Goal: Task Accomplishment & Management: Manage account settings

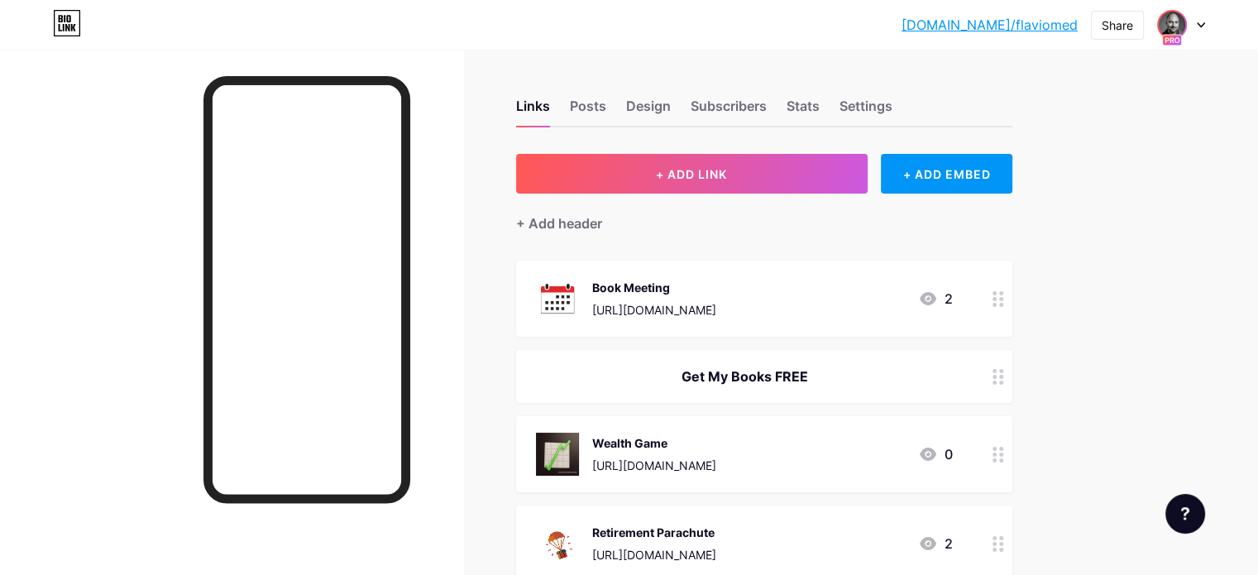
click at [1177, 21] on img at bounding box center [1171, 25] width 26 height 26
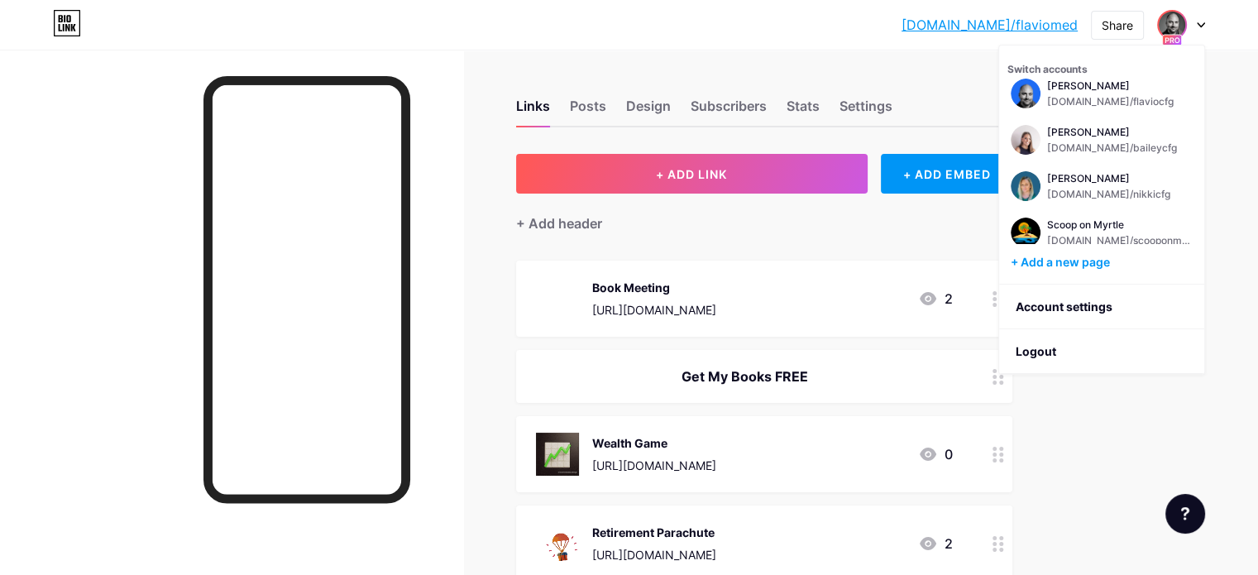
scroll to position [132, 0]
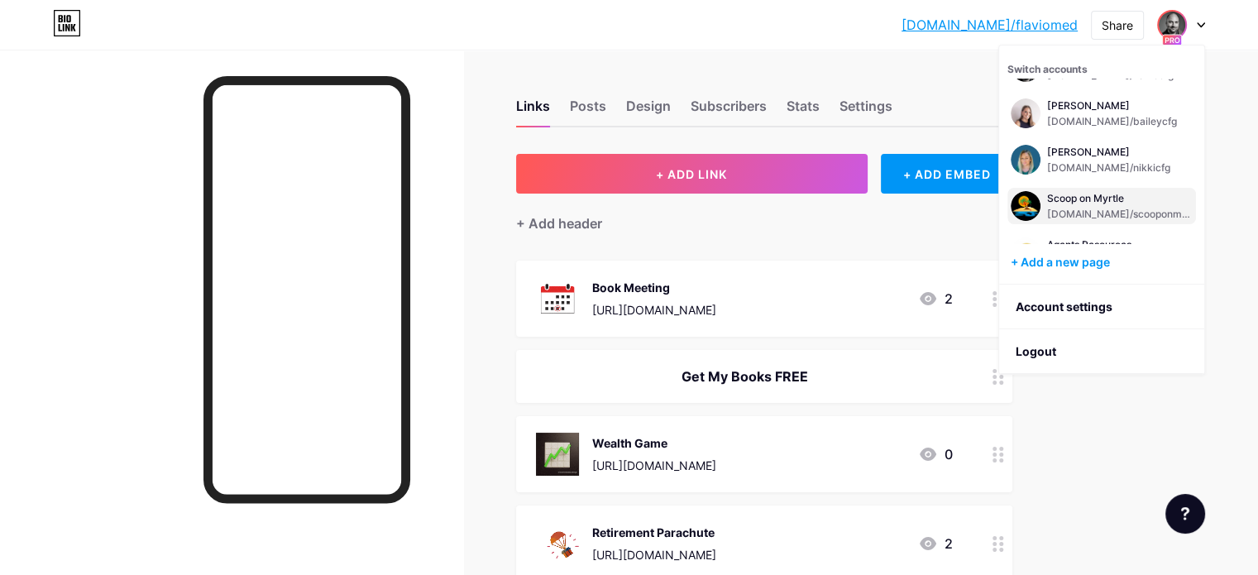
click at [1094, 198] on div "Scoop on Myrtle" at bounding box center [1120, 198] width 146 height 13
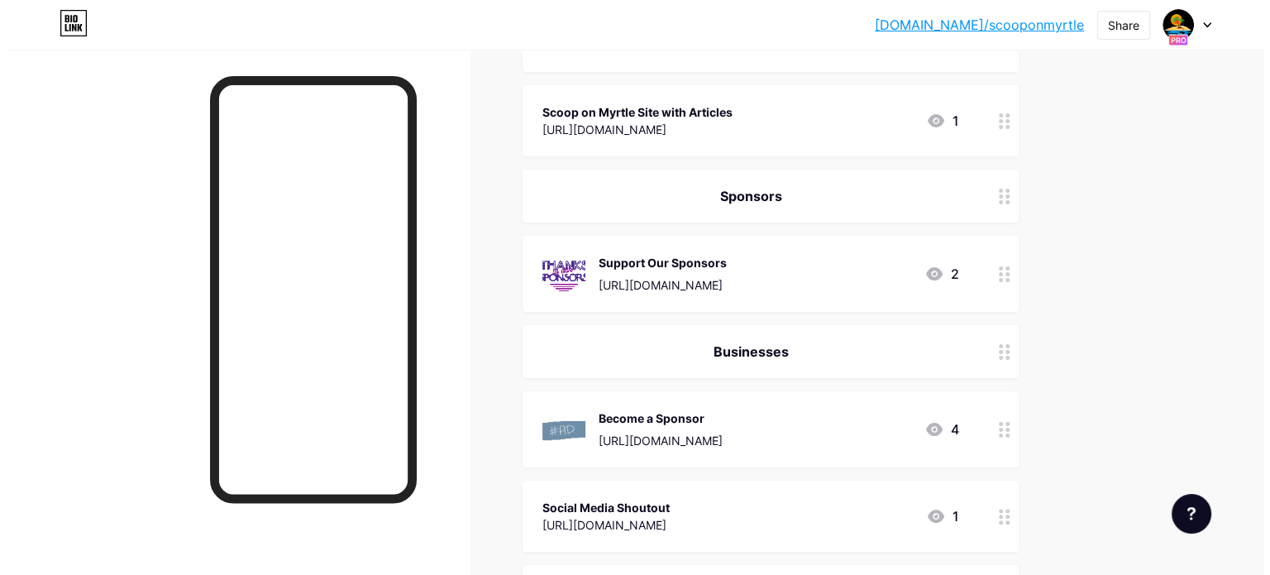
scroll to position [337, 0]
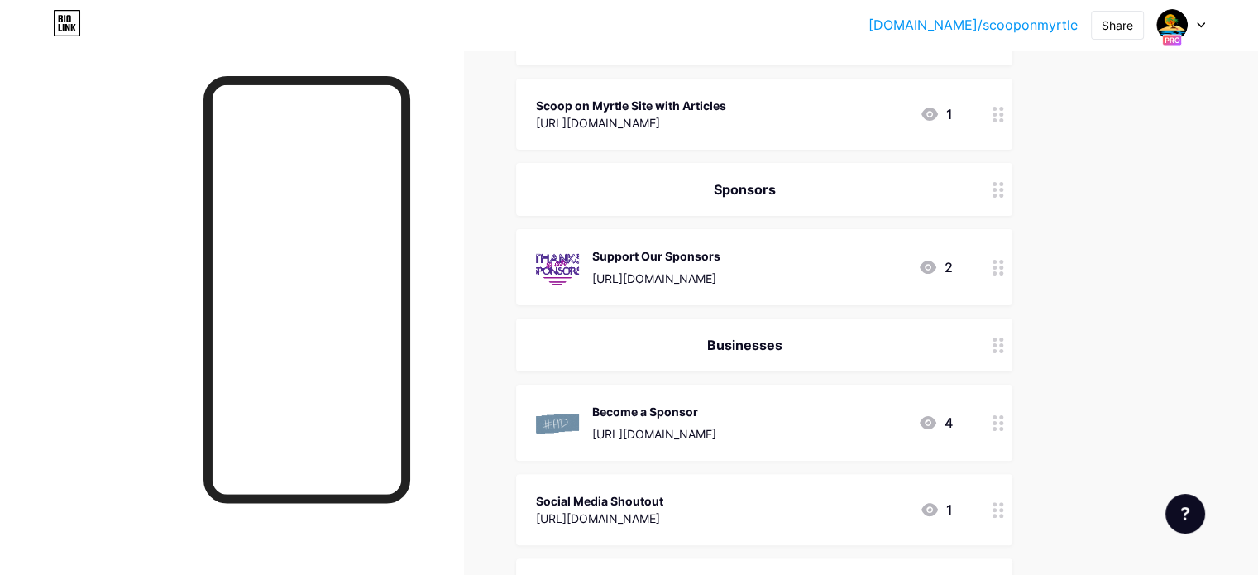
click at [720, 266] on div "Support Our Sponsors [URL][DOMAIN_NAME]" at bounding box center [656, 267] width 128 height 43
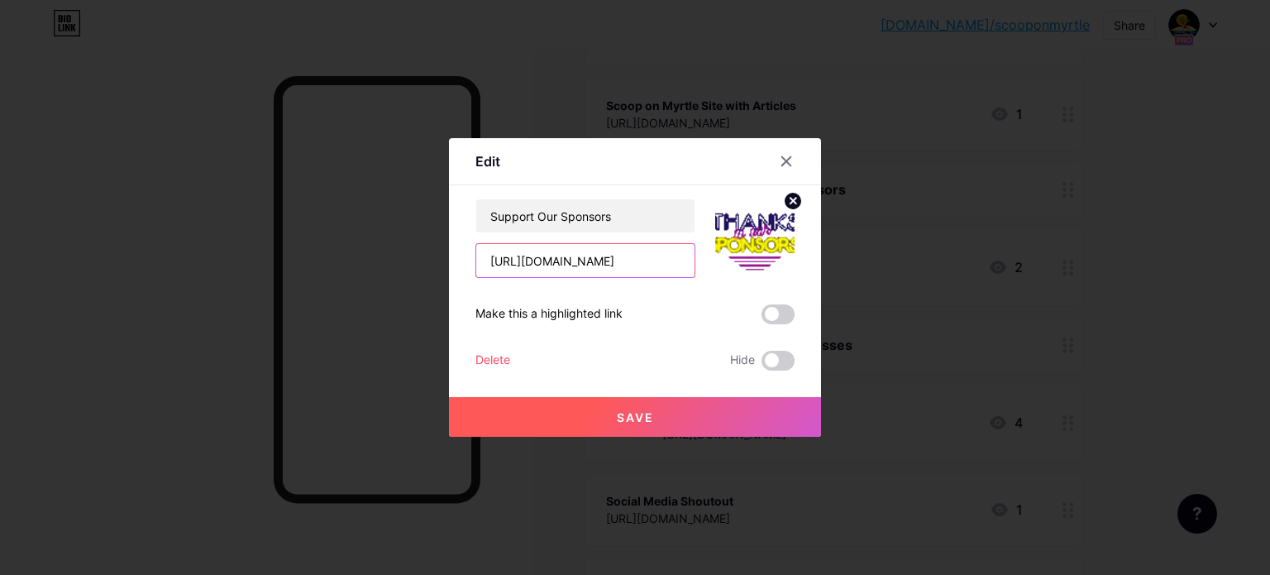
scroll to position [0, 10]
drag, startPoint x: 486, startPoint y: 256, endPoint x: 710, endPoint y: 262, distance: 224.2
click at [710, 262] on div "Support Our Sponsors [URL][DOMAIN_NAME]" at bounding box center [634, 237] width 319 height 79
paste input "[URL][DOMAIN_NAME]"
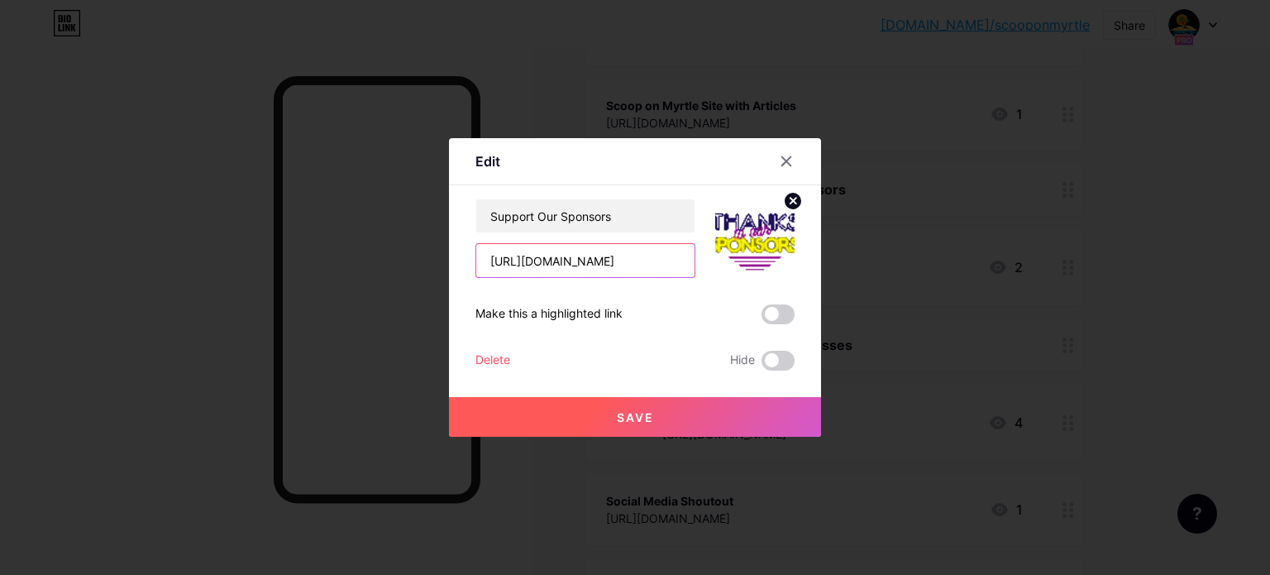
scroll to position [0, 11]
type input "[URL][DOMAIN_NAME]"
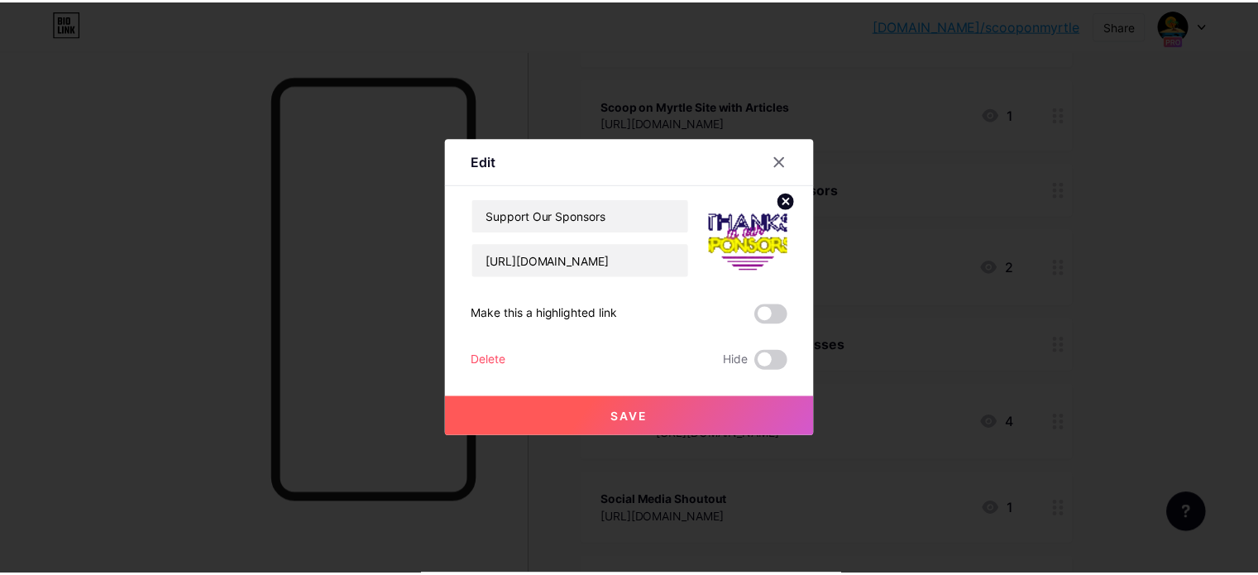
scroll to position [0, 0]
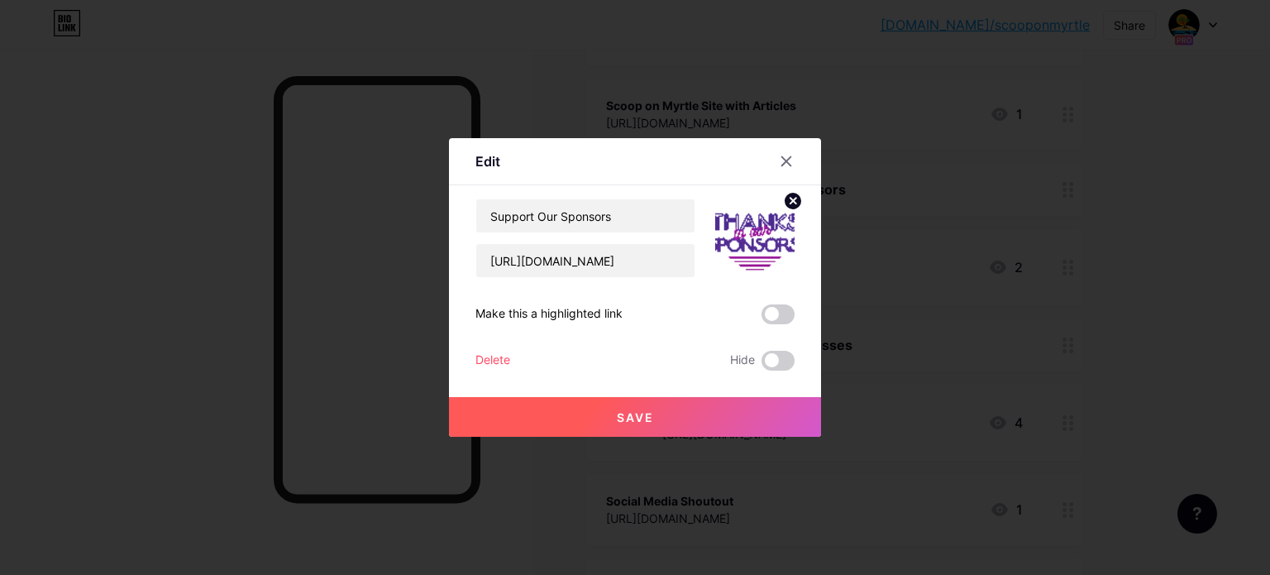
click at [653, 418] on button "Save" at bounding box center [635, 417] width 372 height 40
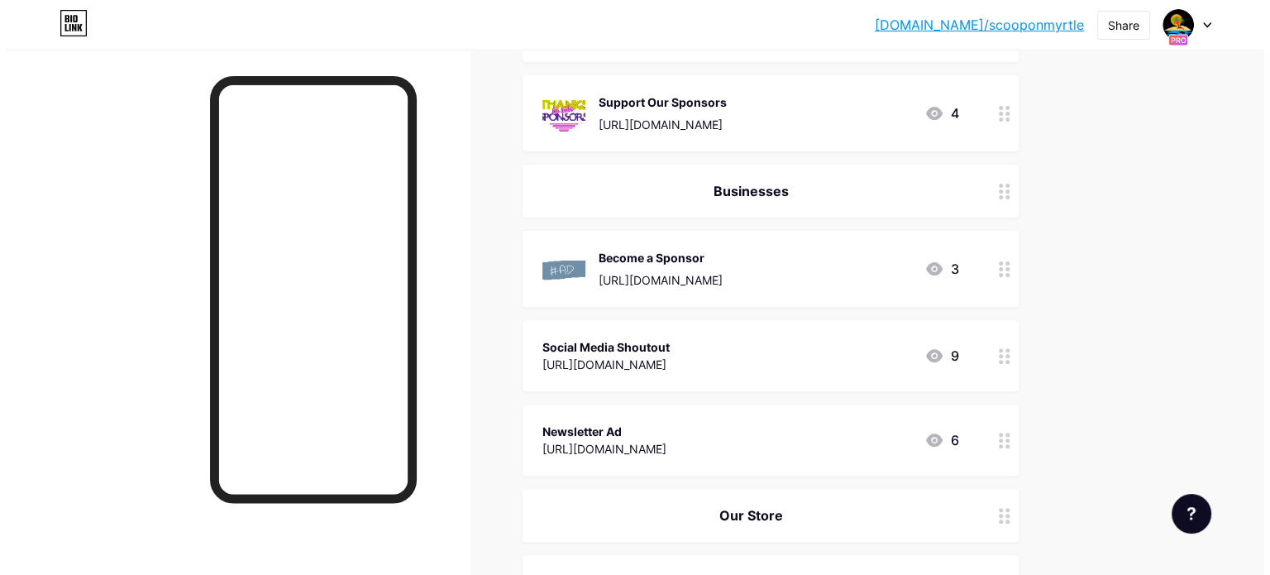
scroll to position [492, 0]
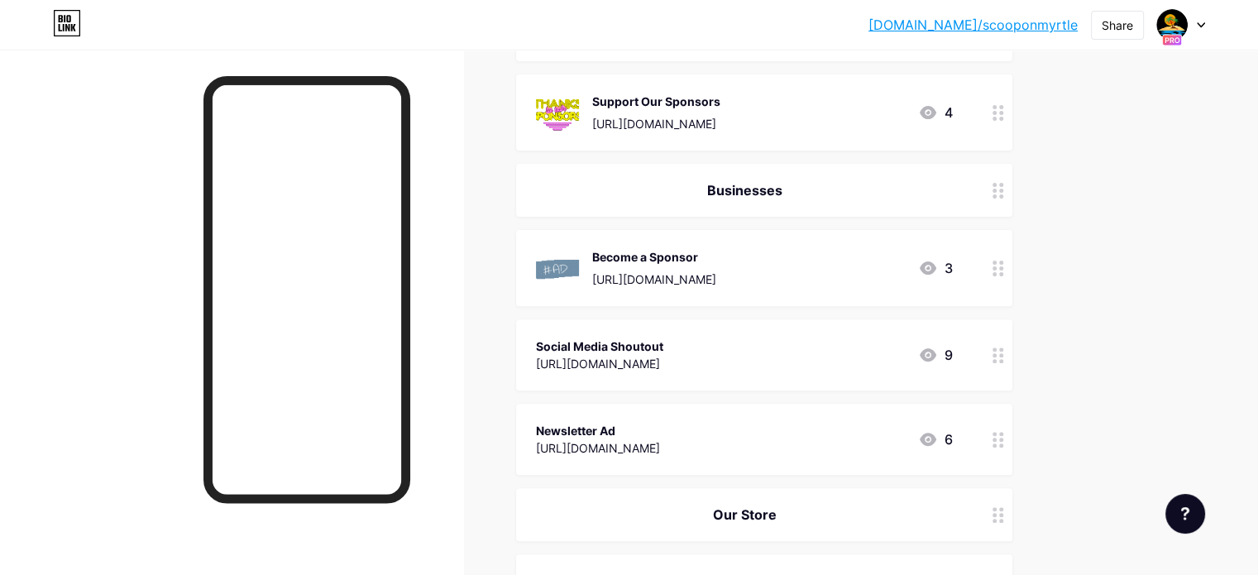
click at [716, 267] on div "Become a Sponsor [URL][DOMAIN_NAME]" at bounding box center [654, 267] width 124 height 43
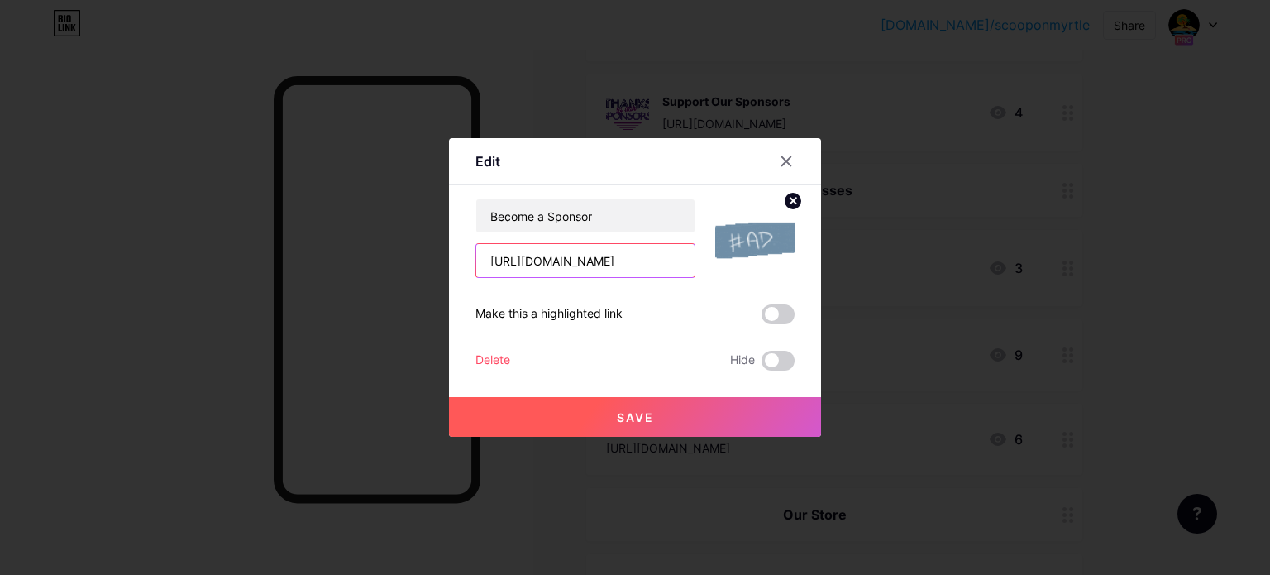
scroll to position [0, 11]
drag, startPoint x: 484, startPoint y: 257, endPoint x: 728, endPoint y: 275, distance: 245.4
click at [728, 275] on div "Become a Sponsor [URL][DOMAIN_NAME]" at bounding box center [634, 237] width 319 height 79
paste input "[URL][DOMAIN_NAME]"
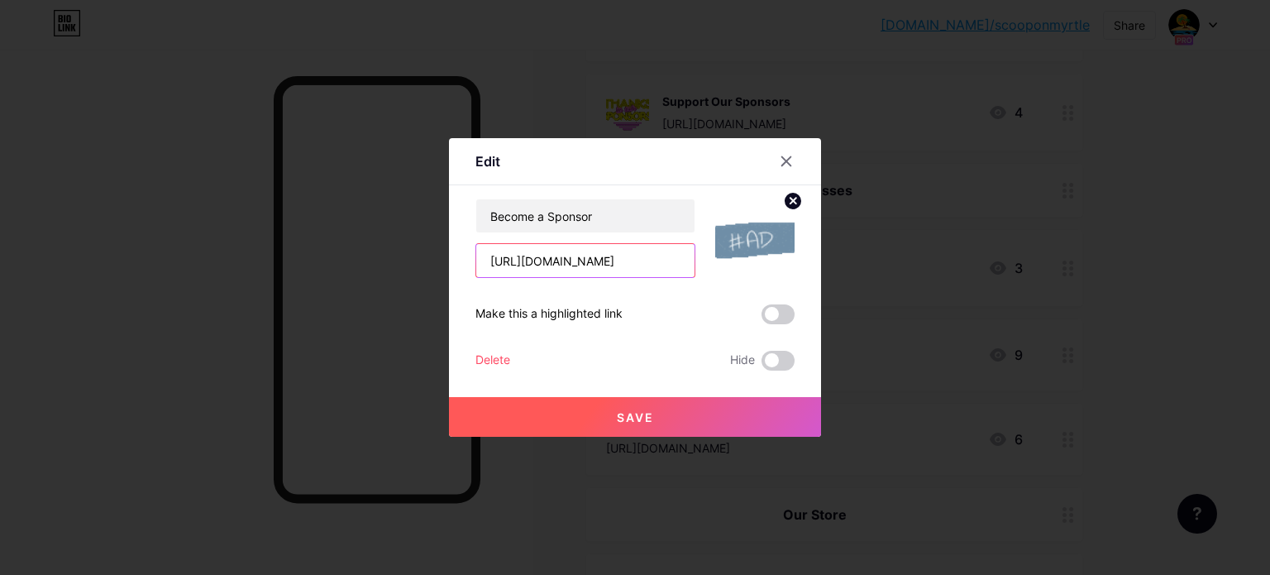
scroll to position [0, 134]
type input "[URL][DOMAIN_NAME]"
click at [642, 413] on span "Save" at bounding box center [635, 417] width 37 height 14
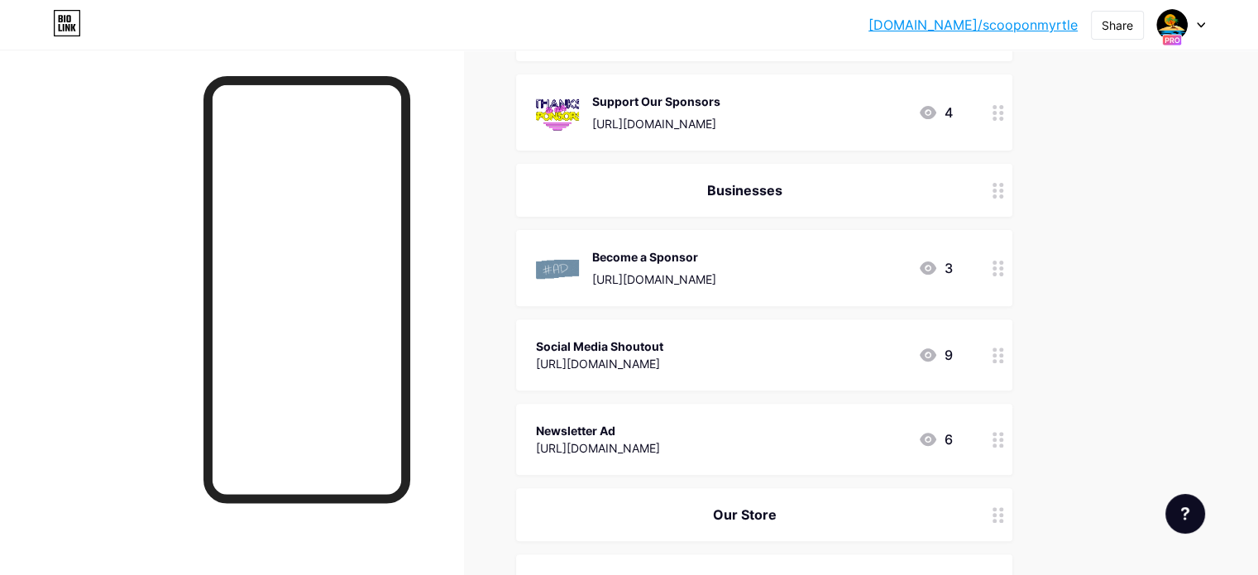
click at [663, 345] on div "Social Media Shoutout" at bounding box center [599, 345] width 127 height 17
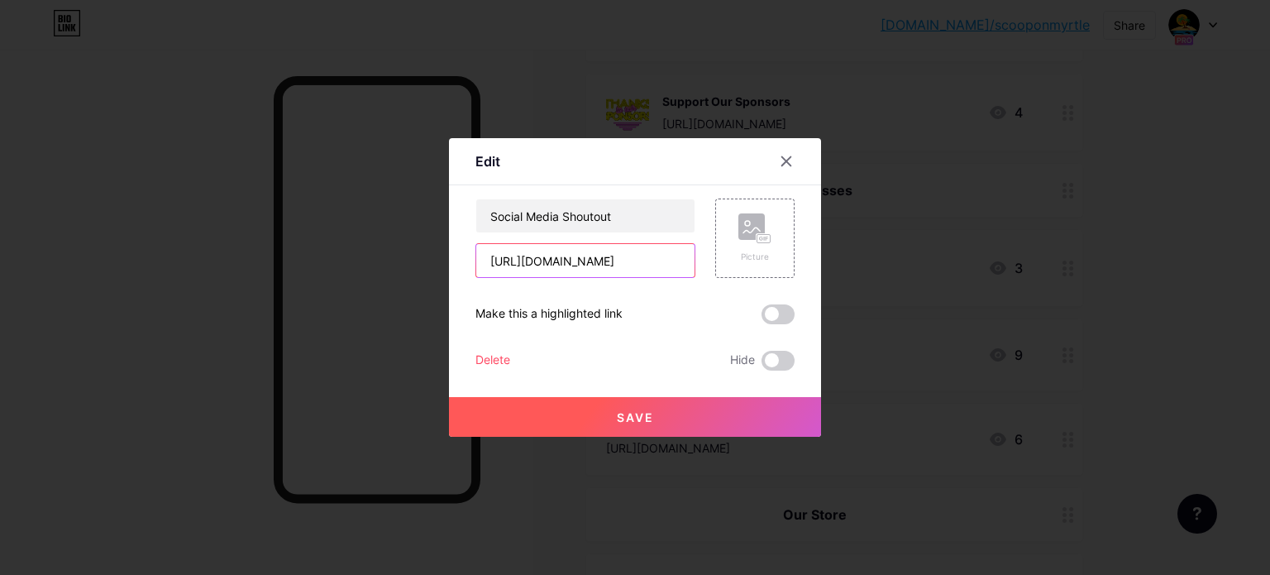
drag, startPoint x: 670, startPoint y: 261, endPoint x: 467, endPoint y: 249, distance: 203.0
click at [467, 249] on div "Edit Content YouTube Play YouTube video without leaving your page. ADD Vimeo Pl…" at bounding box center [635, 287] width 372 height 299
type input "t"
paste input "[URL][DOMAIN_NAME]"
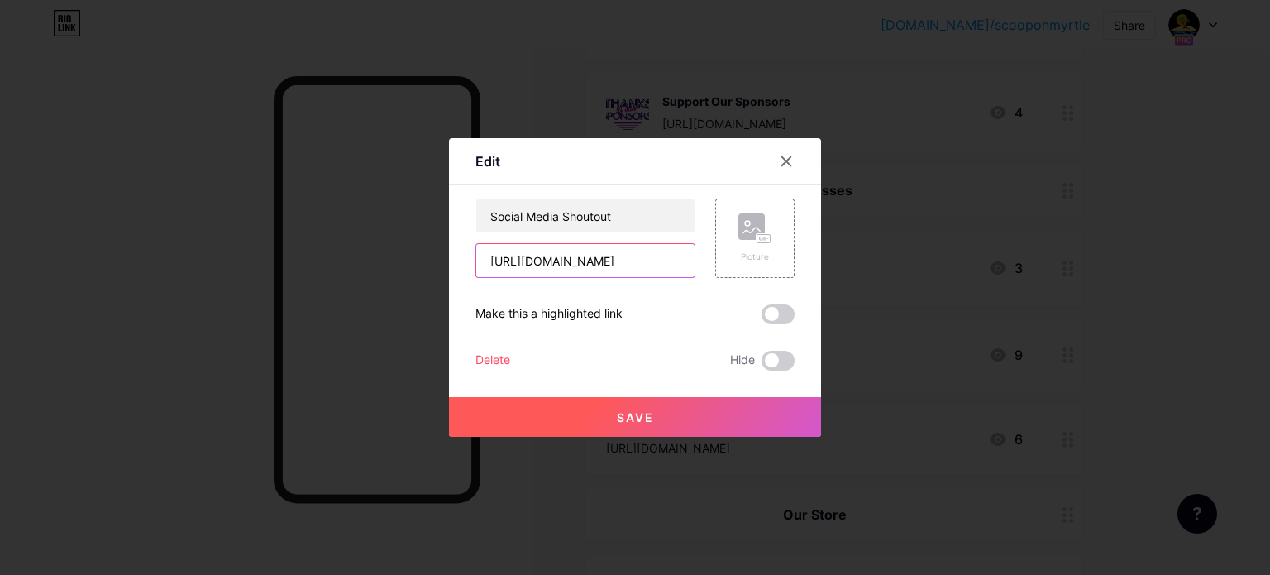
type input "[URL][DOMAIN_NAME]"
click at [619, 417] on span "Save" at bounding box center [635, 417] width 37 height 14
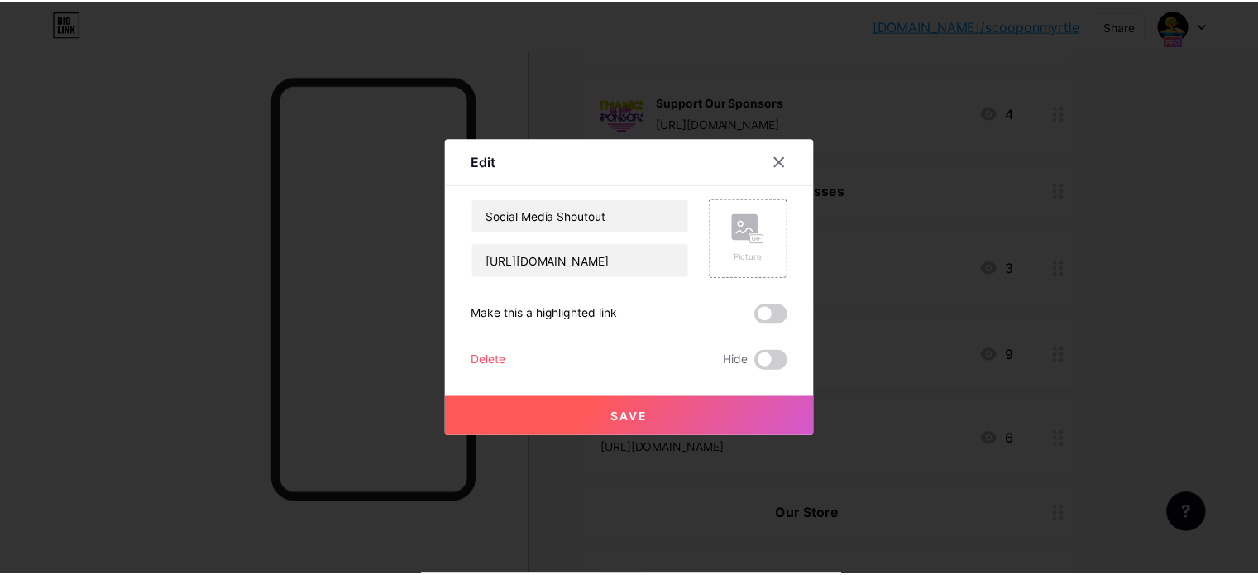
scroll to position [0, 0]
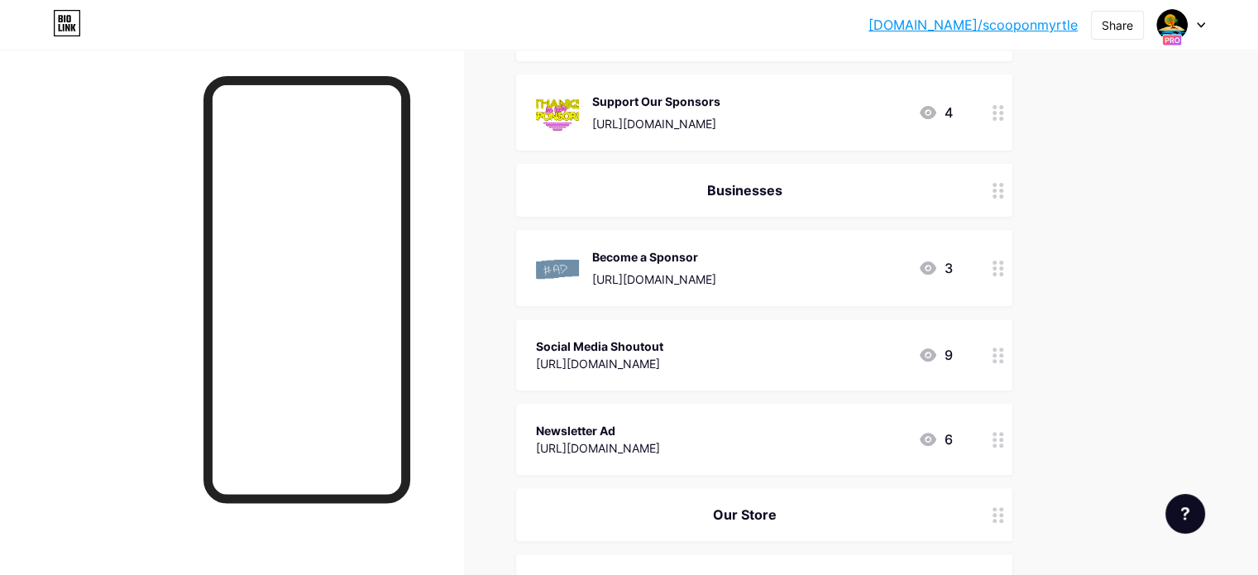
click at [660, 429] on div "Newsletter Ad" at bounding box center [598, 430] width 124 height 17
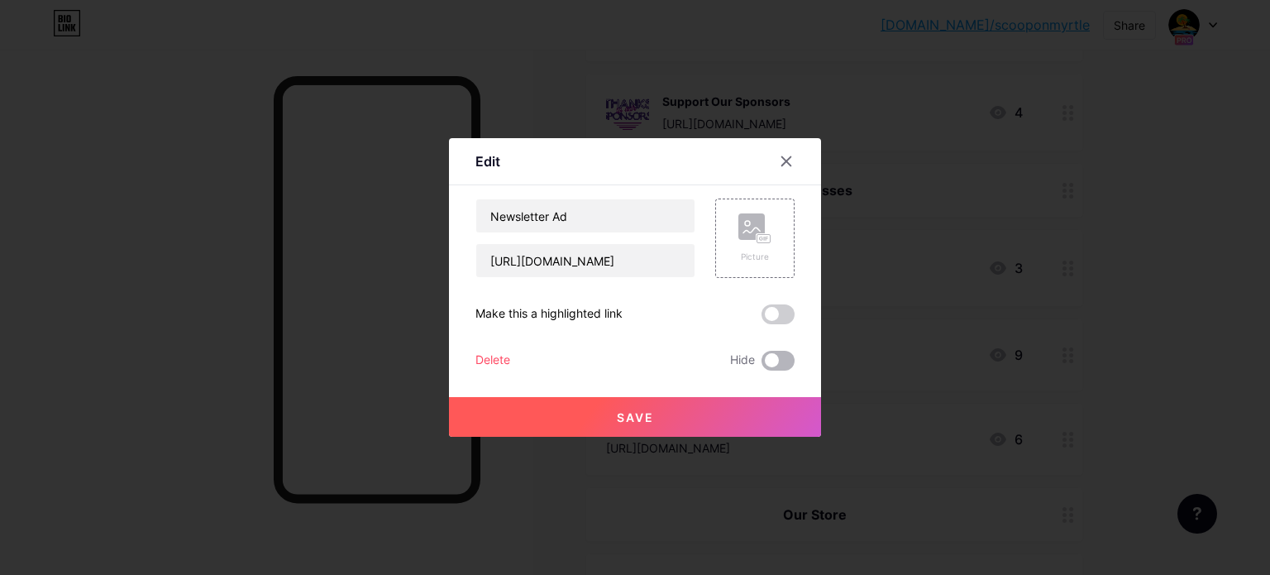
click at [781, 363] on span at bounding box center [778, 361] width 33 height 20
click at [762, 365] on input "checkbox" at bounding box center [762, 365] width 0 height 0
click at [680, 418] on button "Save" at bounding box center [635, 417] width 372 height 40
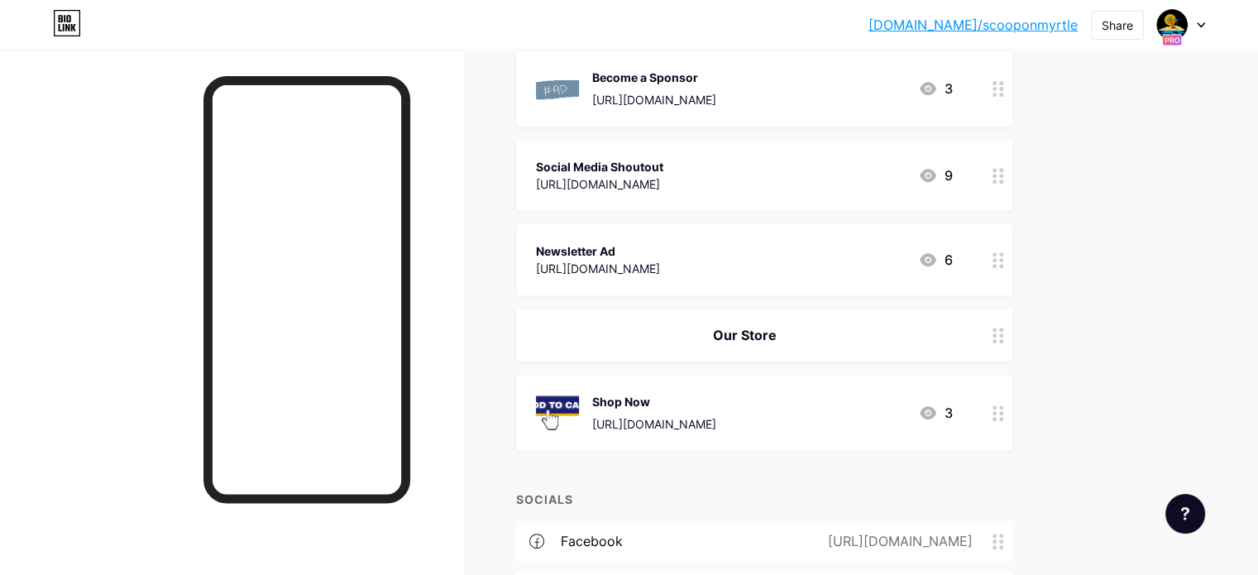
scroll to position [743, 0]
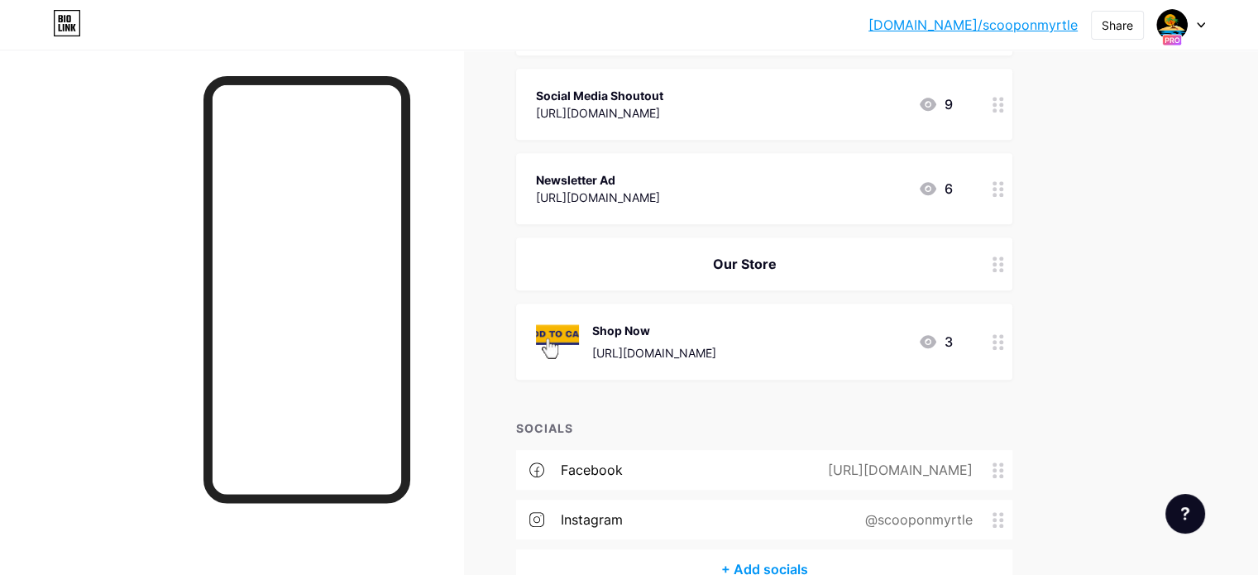
click at [716, 328] on div "Shop Now" at bounding box center [654, 330] width 124 height 17
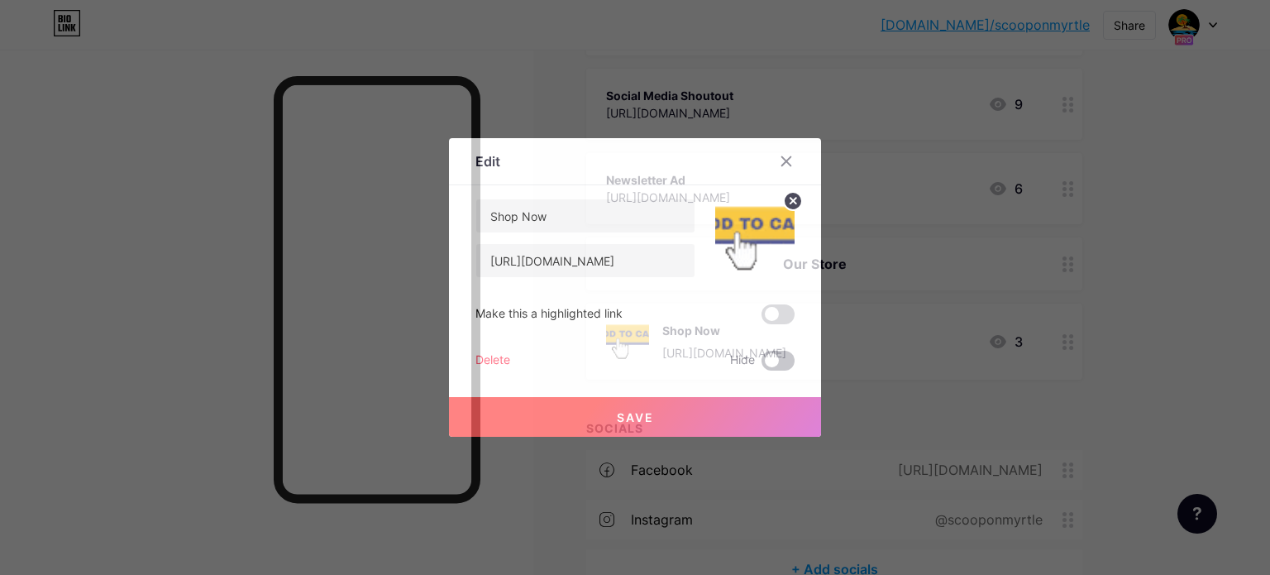
click at [774, 357] on span at bounding box center [778, 361] width 33 height 20
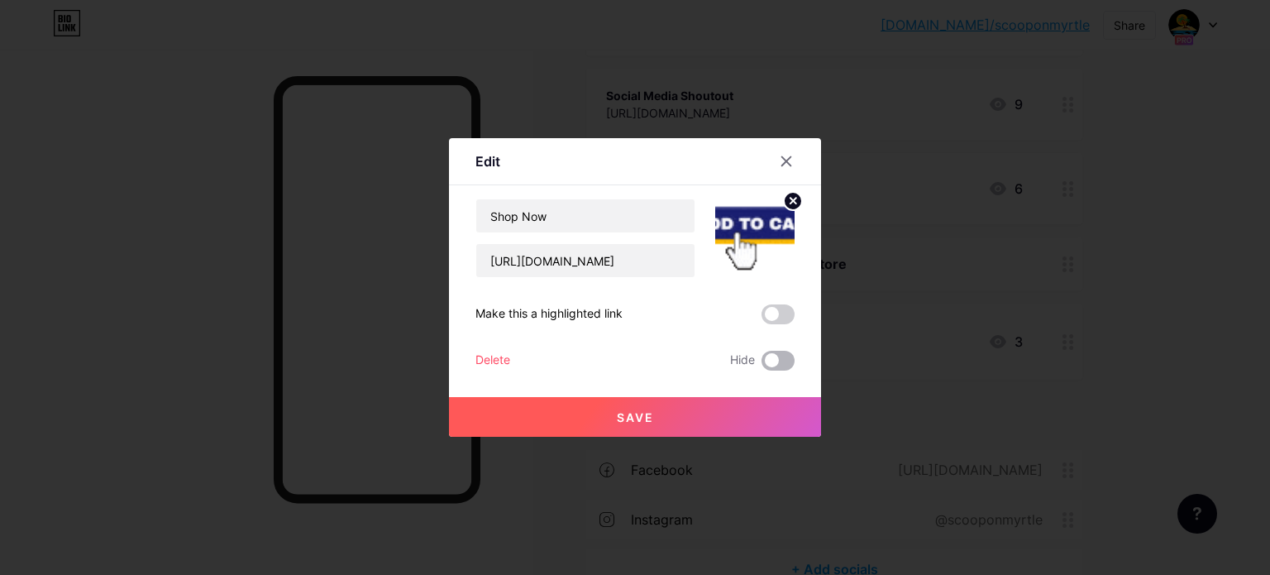
click at [762, 365] on input "checkbox" at bounding box center [762, 365] width 0 height 0
click at [641, 413] on span "Save" at bounding box center [635, 417] width 37 height 14
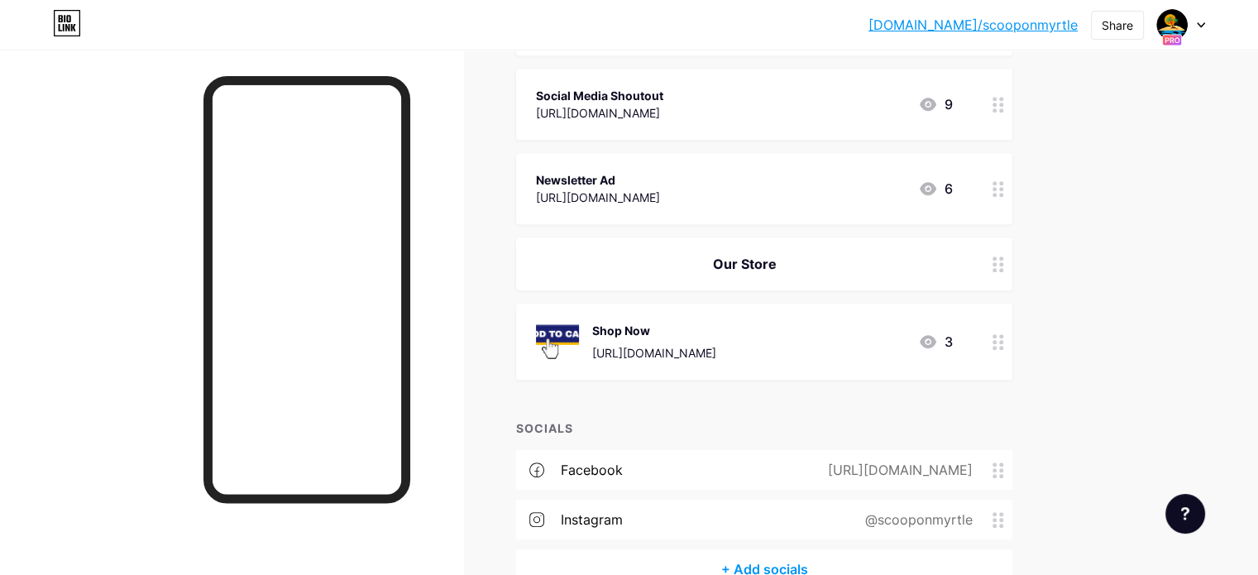
scroll to position [838, 0]
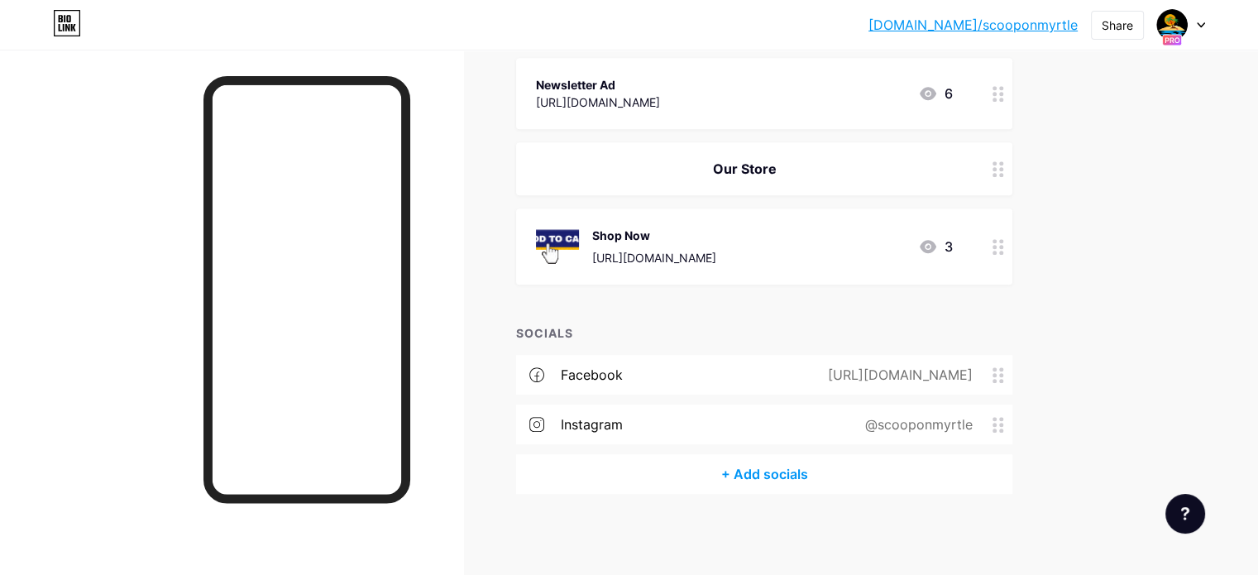
click at [953, 162] on div "Our Store" at bounding box center [744, 169] width 417 height 20
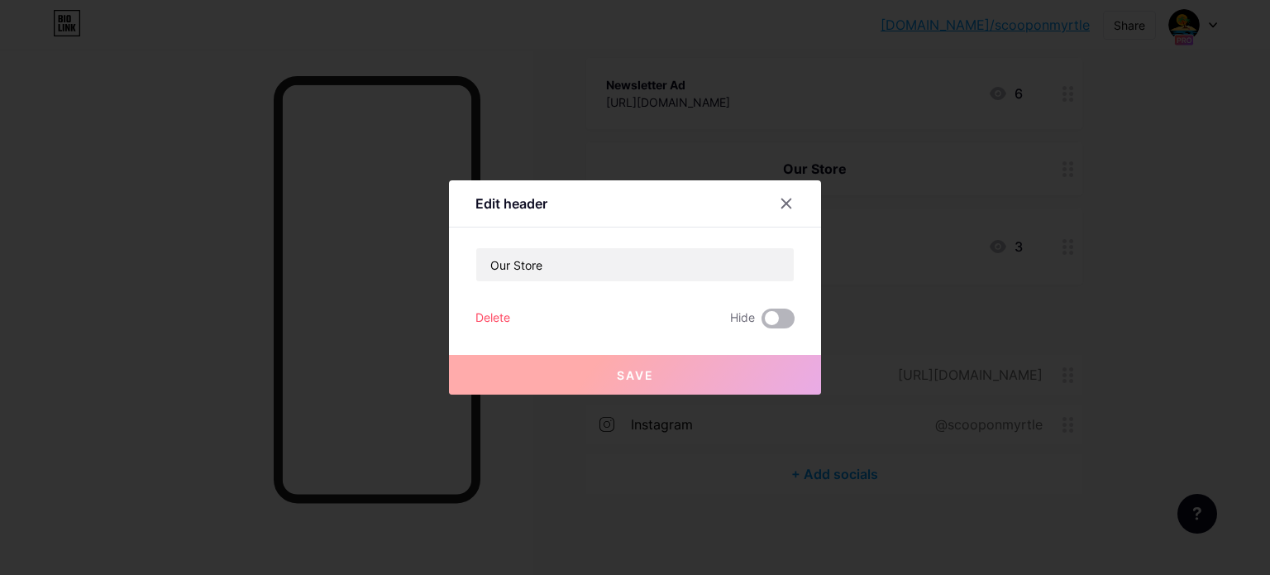
click at [782, 312] on span at bounding box center [778, 318] width 33 height 20
click at [762, 322] on input "checkbox" at bounding box center [762, 322] width 0 height 0
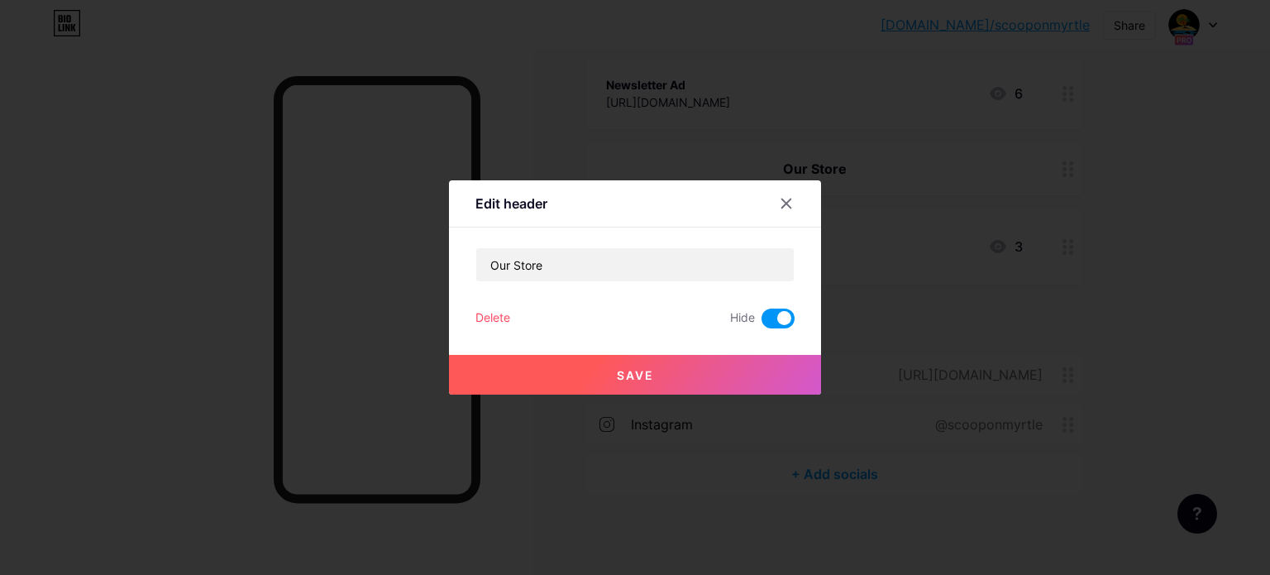
click at [668, 365] on button "Save" at bounding box center [635, 375] width 372 height 40
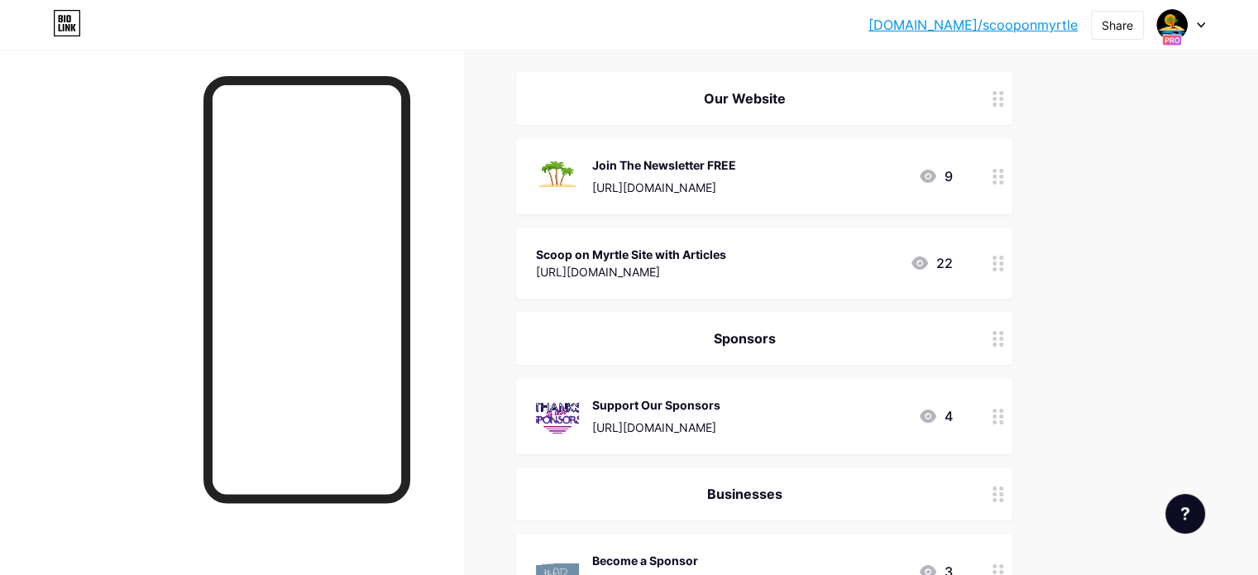
scroll to position [110, 0]
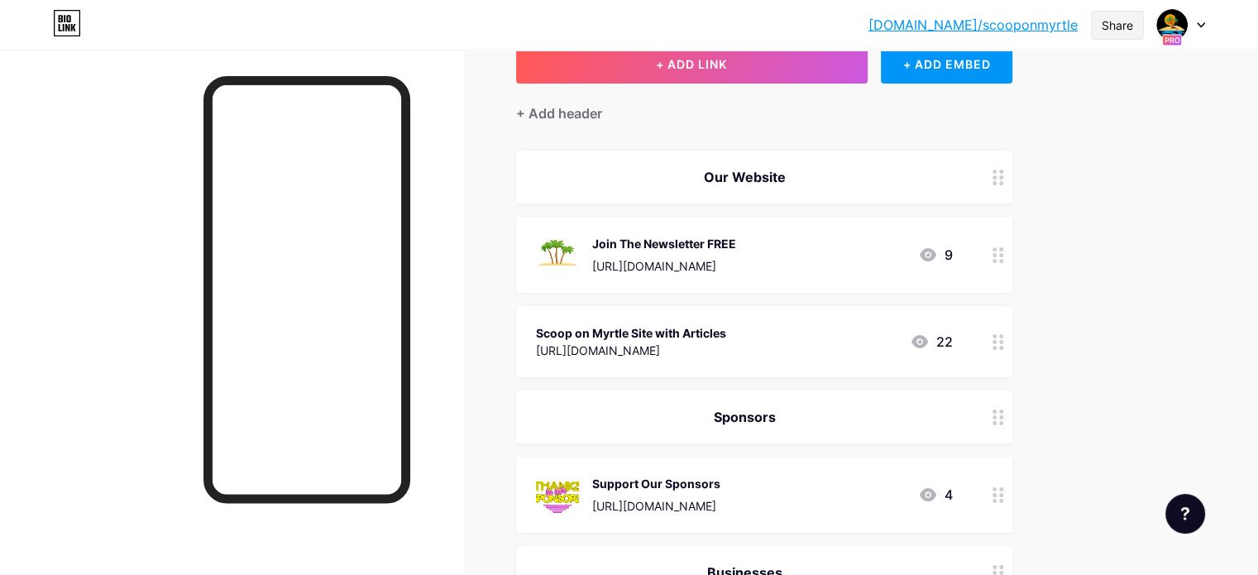
click at [1100, 24] on div "Share" at bounding box center [1117, 25] width 53 height 29
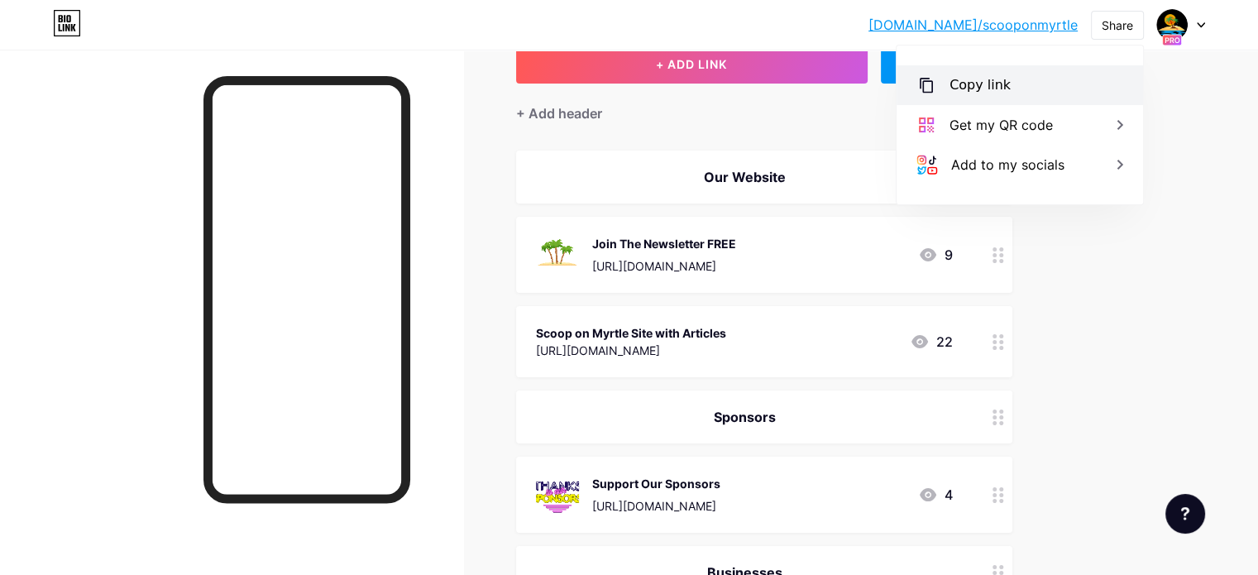
click at [1005, 82] on div "Copy link" at bounding box center [1019, 85] width 246 height 40
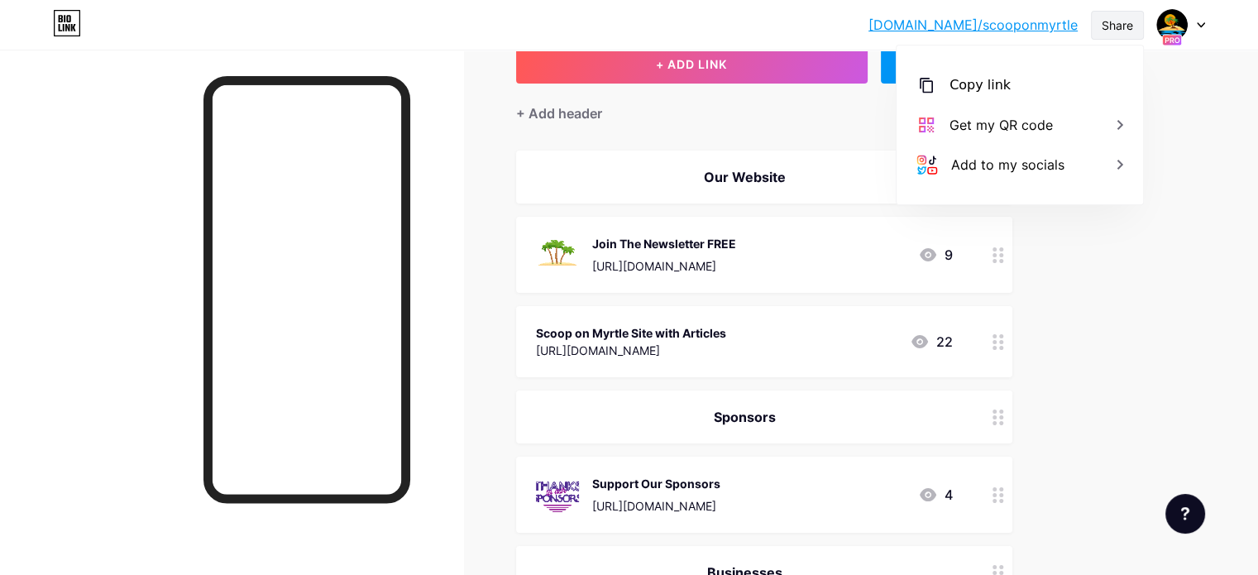
click at [1113, 26] on div "Share" at bounding box center [1116, 25] width 31 height 17
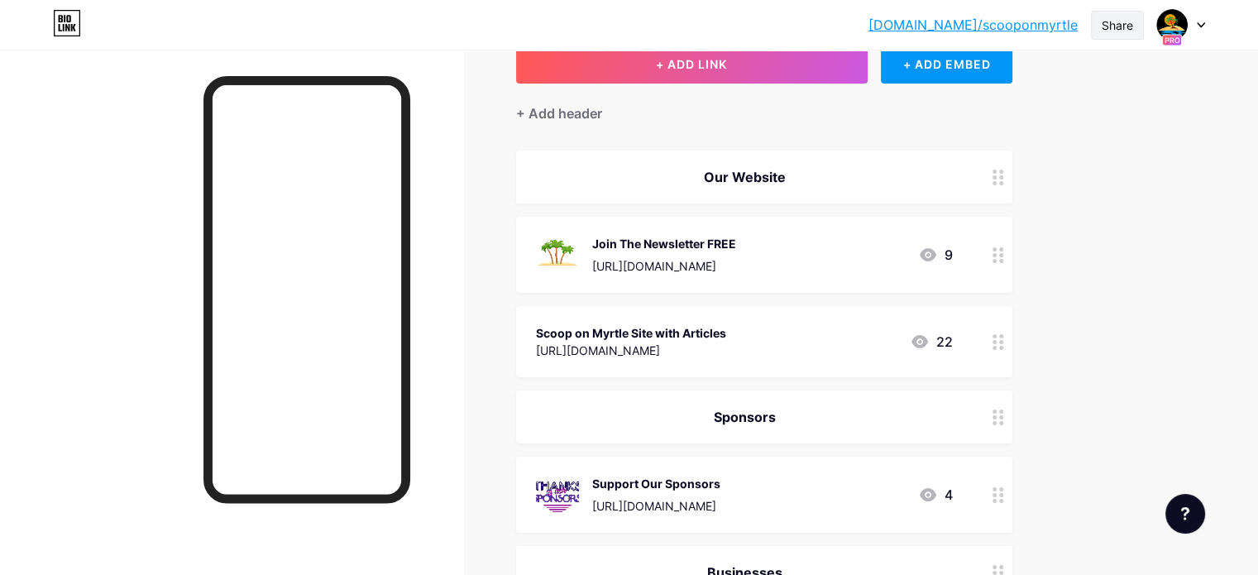
click at [1101, 29] on div "Share" at bounding box center [1116, 25] width 31 height 17
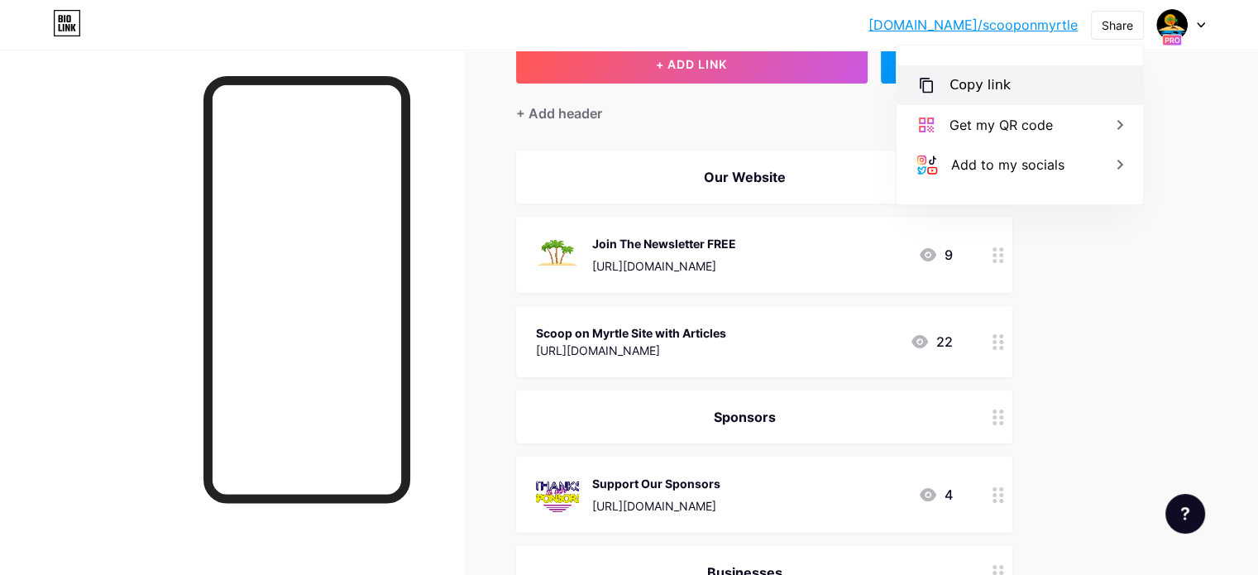
click at [1005, 88] on div "Copy link" at bounding box center [1019, 85] width 246 height 40
